Goal: Information Seeking & Learning: Learn about a topic

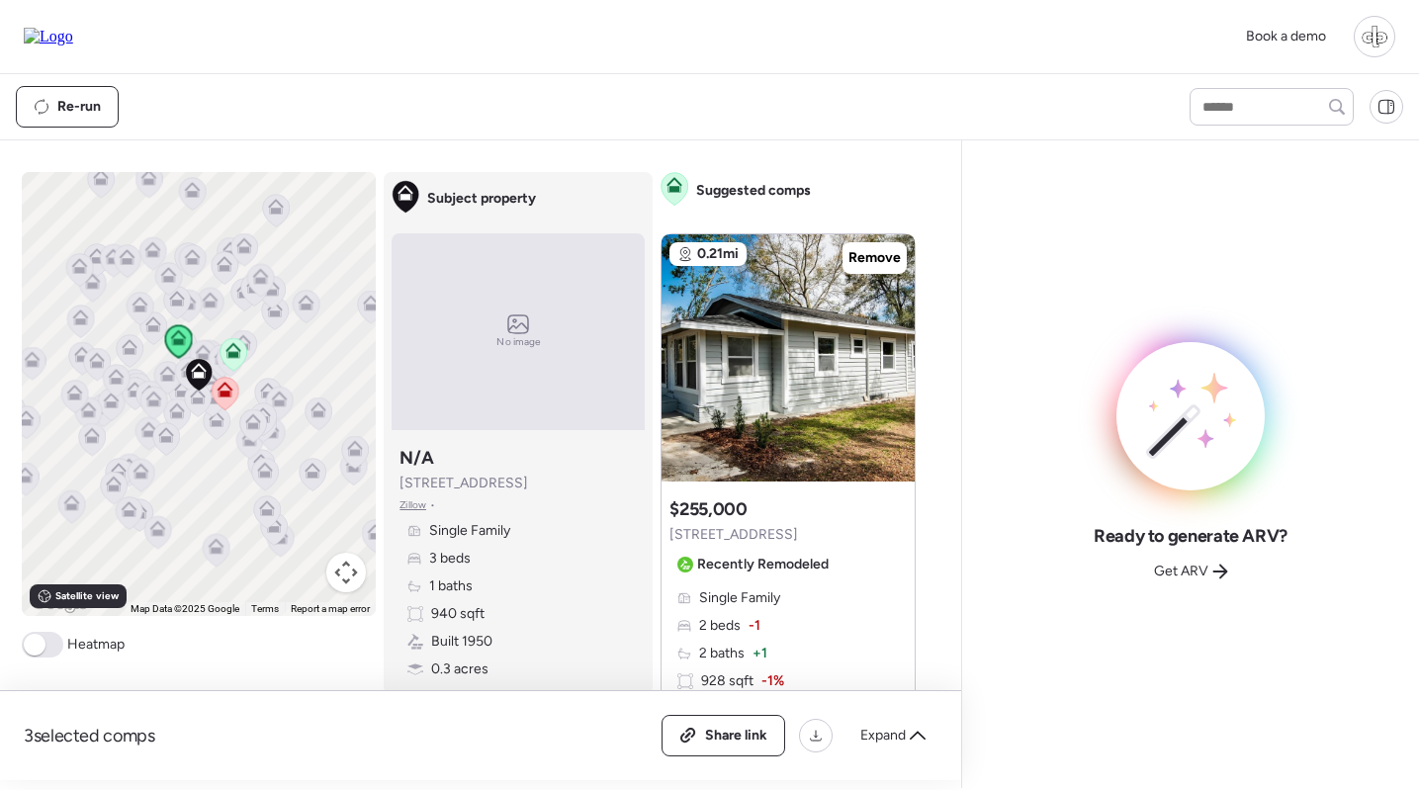
scroll to position [13, 0]
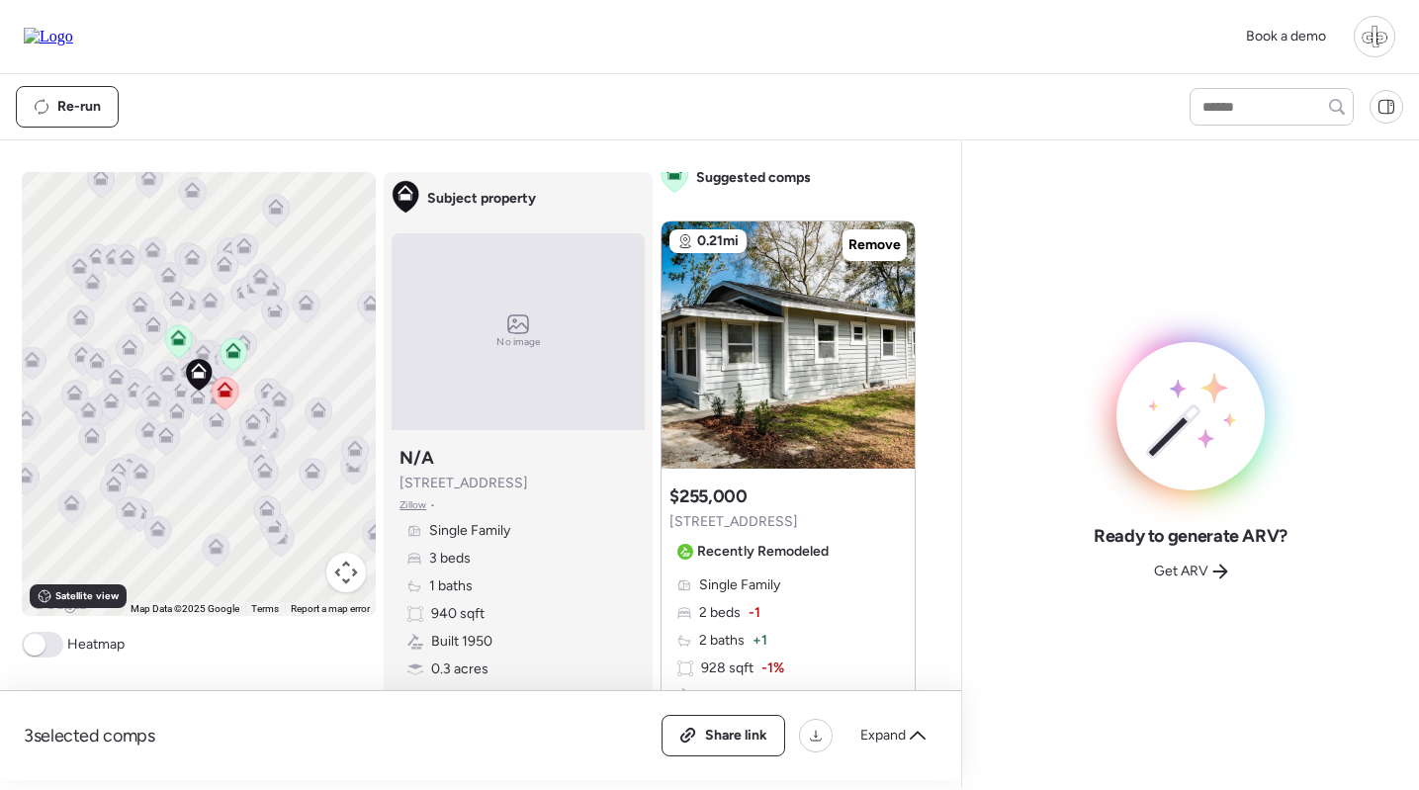
click at [222, 395] on icon at bounding box center [225, 394] width 13 height 6
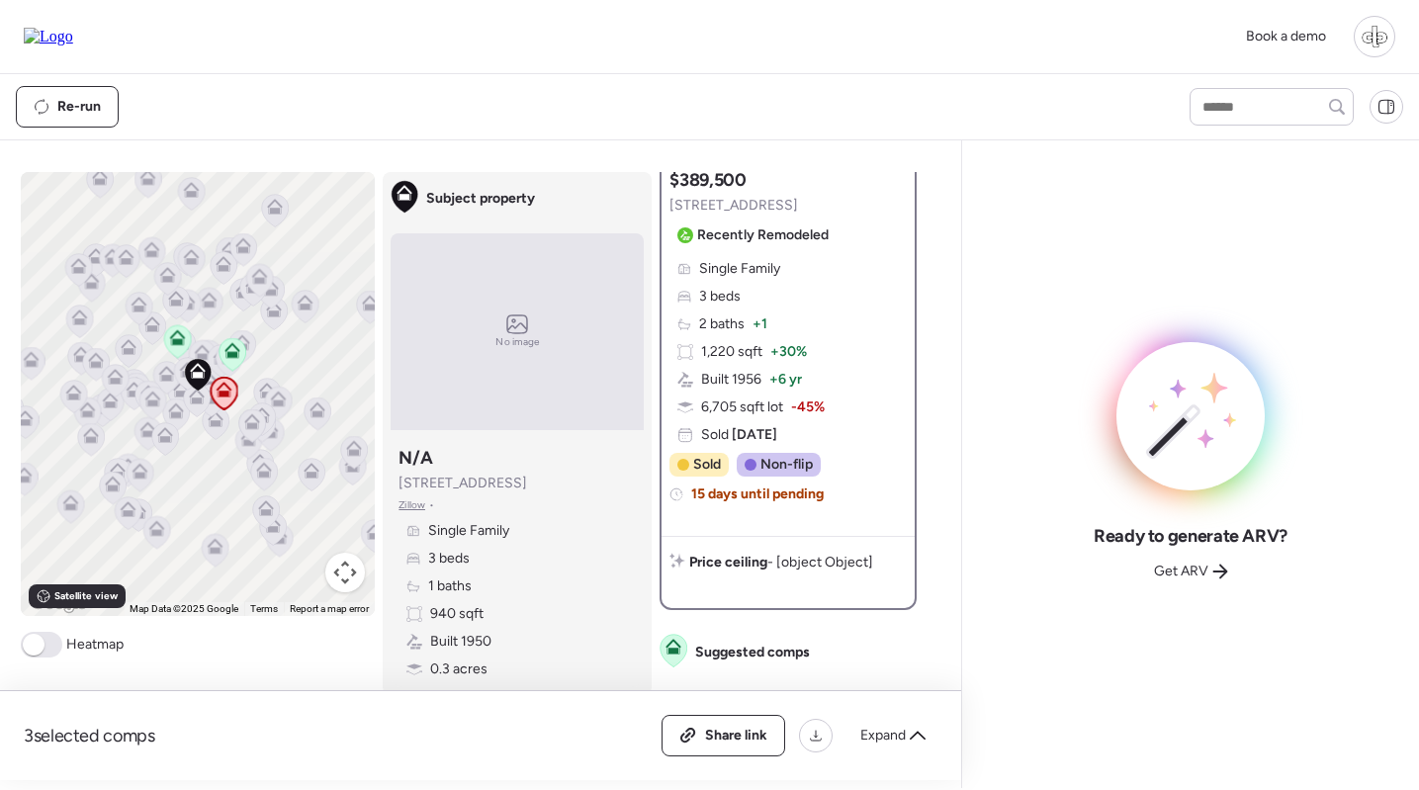
scroll to position [312, 0]
click at [784, 301] on div "Single Family 3 beds 2 baths + 1 1,220 sqft + 30% Built 1956 + 6 yr 6,705 sqft …" at bounding box center [788, 353] width 237 height 186
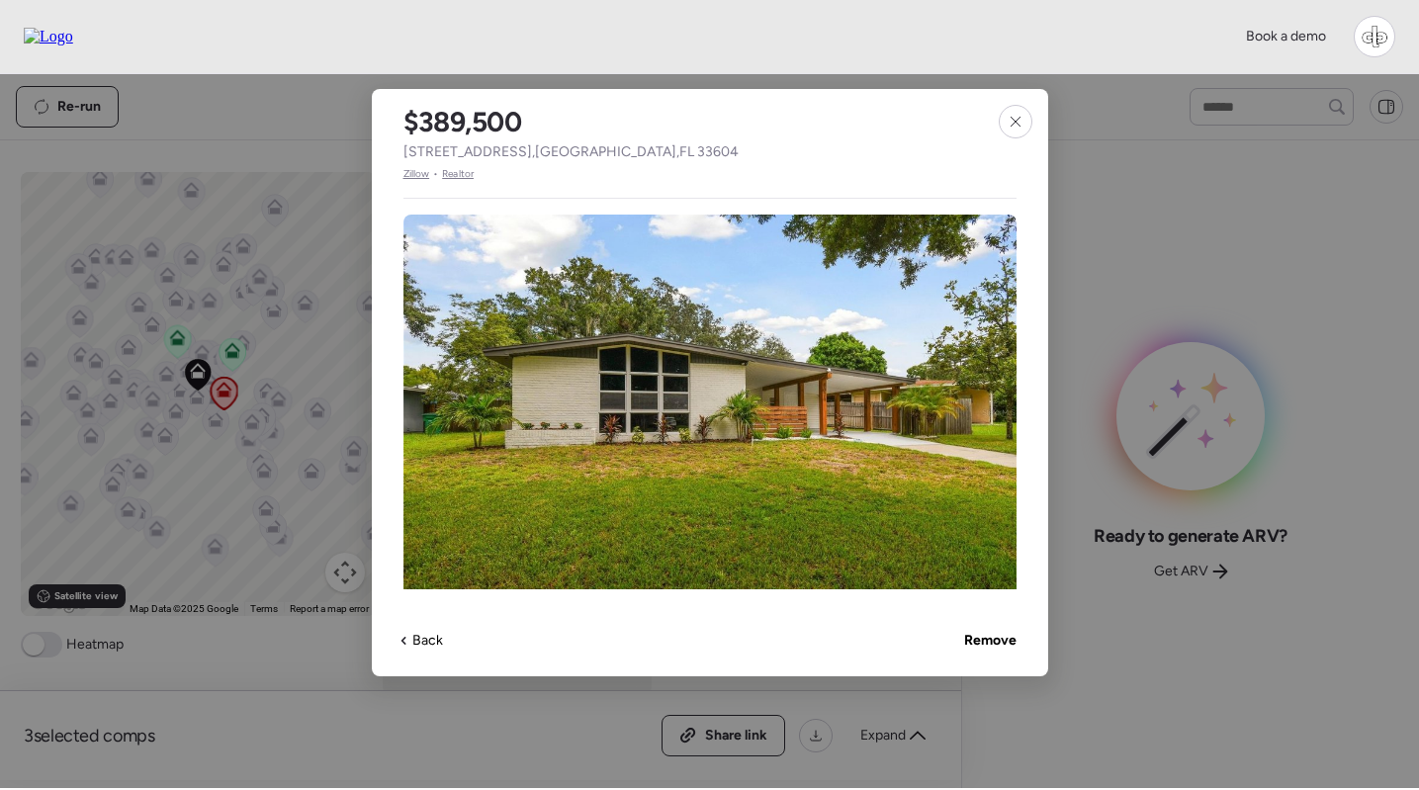
click at [416, 173] on span "Zillow" at bounding box center [417, 174] width 27 height 16
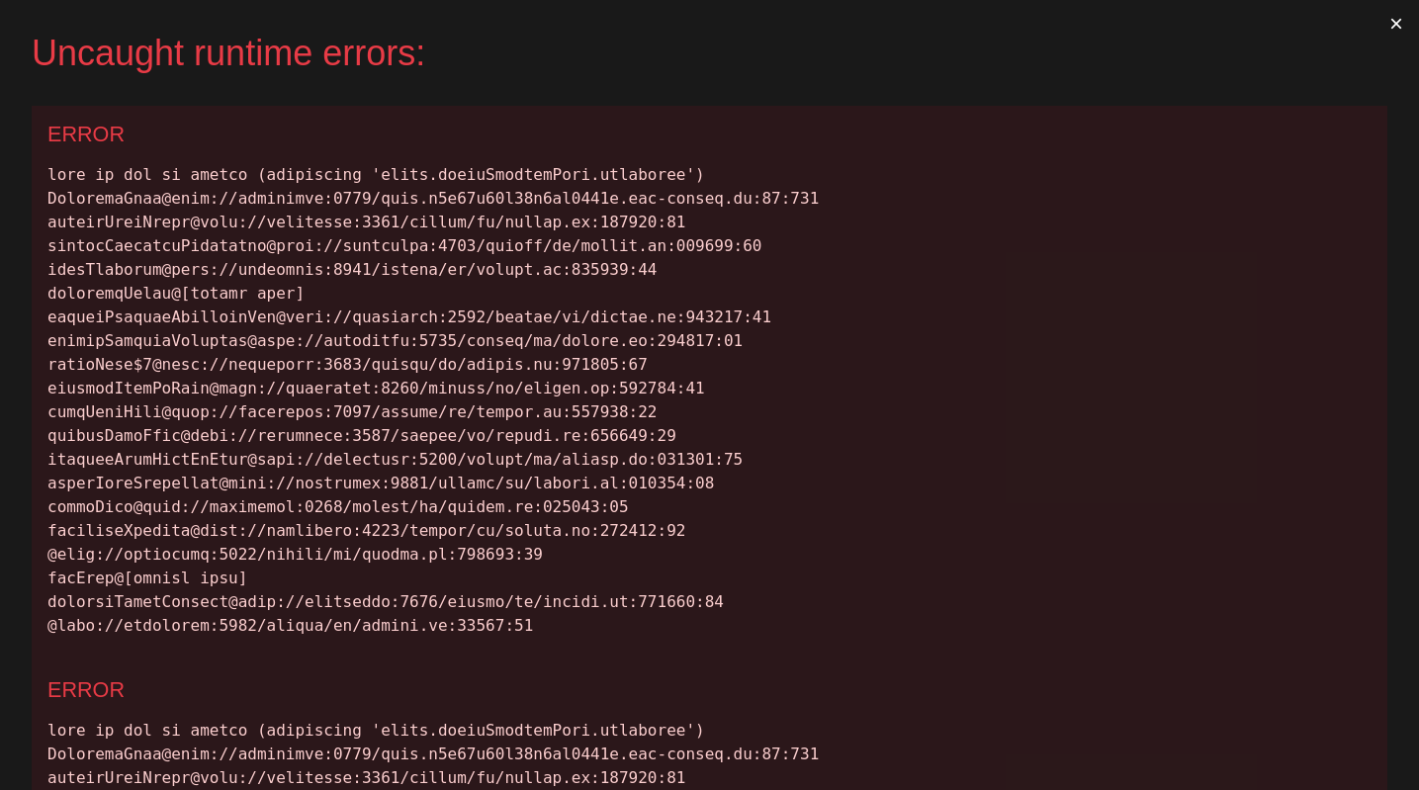
scroll to position [0, 0]
